Goal: Find specific page/section: Find specific page/section

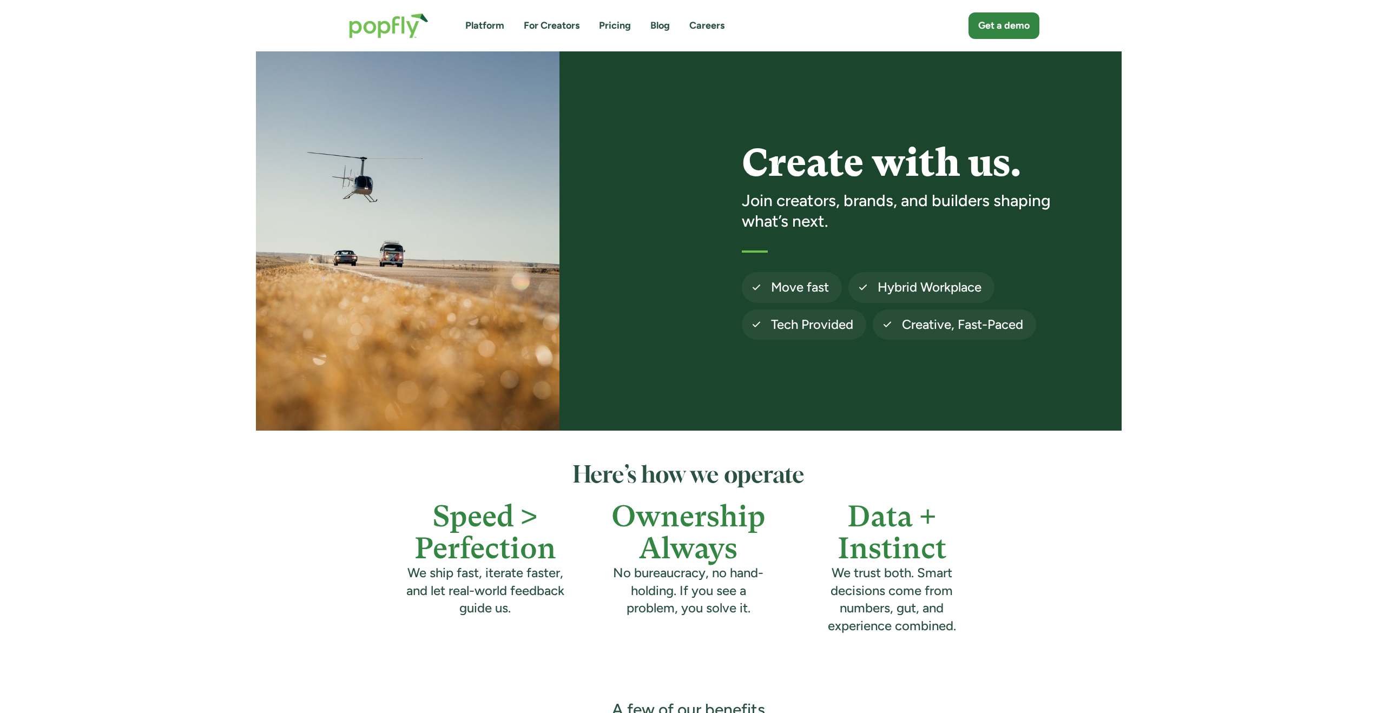
click at [708, 29] on link "Careers" at bounding box center [706, 26] width 35 height 14
click at [702, 25] on link "Careers" at bounding box center [706, 26] width 35 height 14
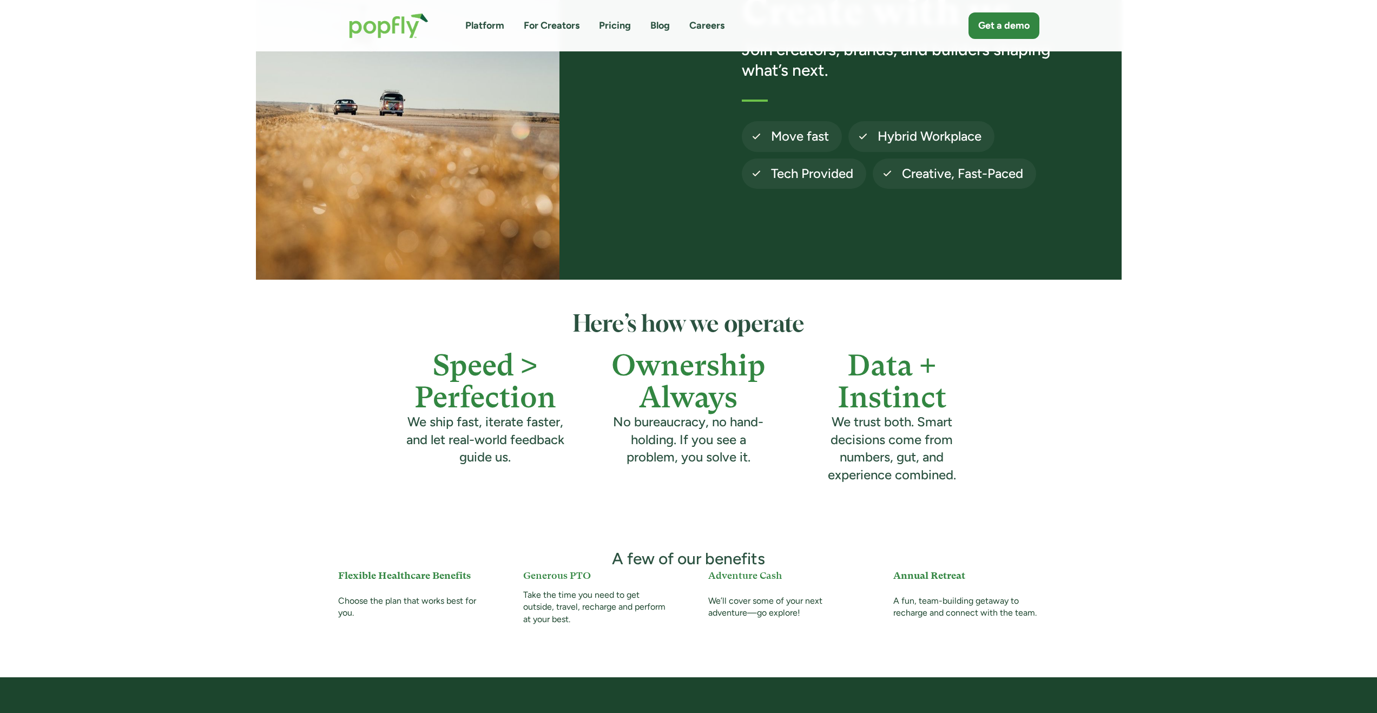
scroll to position [690, 0]
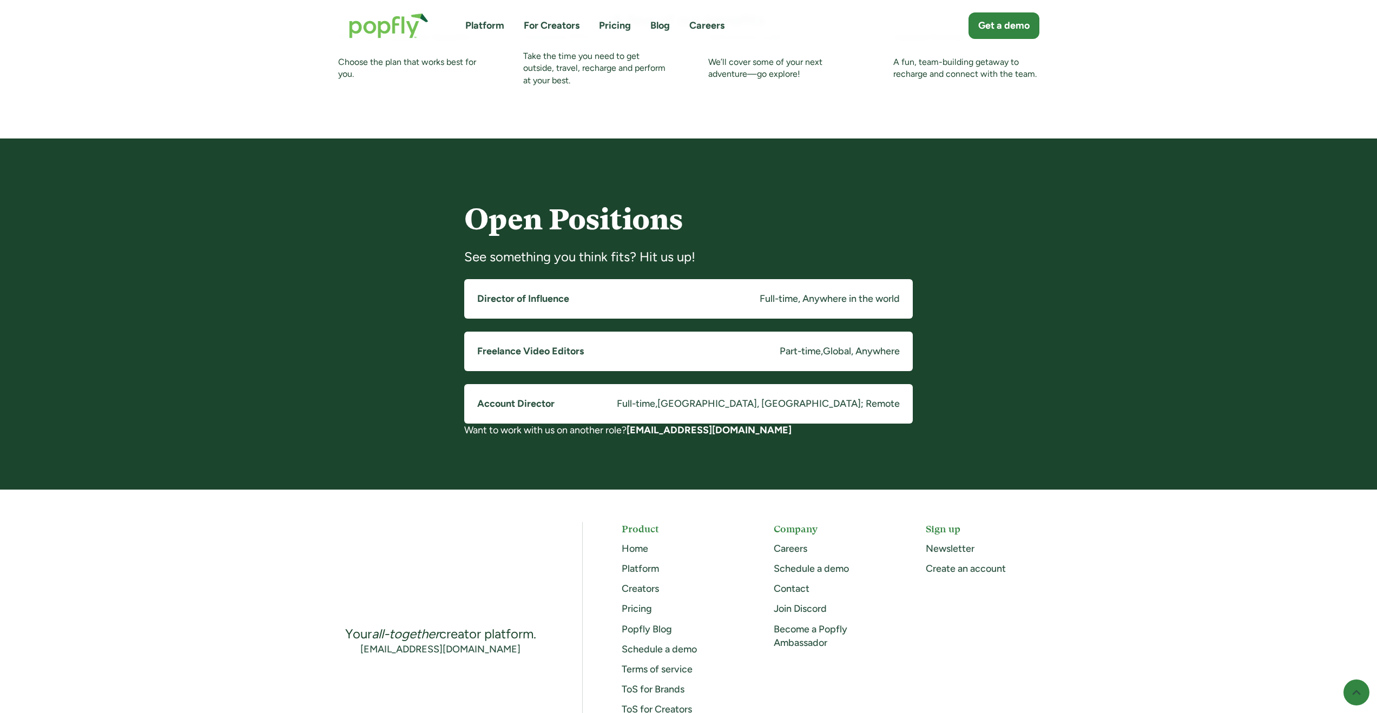
click at [556, 351] on h5 "Freelance Video Editors" at bounding box center [530, 352] width 107 height 14
